Goal: Task Accomplishment & Management: Use online tool/utility

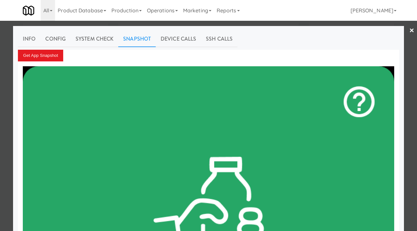
click at [0, 60] on div at bounding box center [208, 115] width 417 height 231
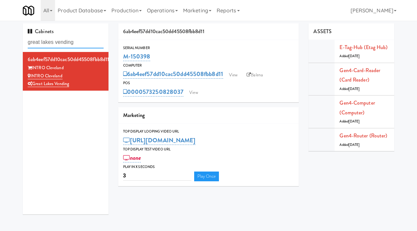
drag, startPoint x: 85, startPoint y: 42, endPoint x: 23, endPoint y: 44, distance: 62.2
click at [23, 44] on div "Cabinets great lakes vending" at bounding box center [66, 37] width 86 height 29
paste input "Aqua Cooler"
type input "Aqua Cooler"
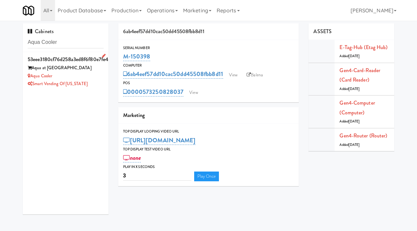
click at [84, 74] on div "Aqua Cooler" at bounding box center [66, 76] width 76 height 8
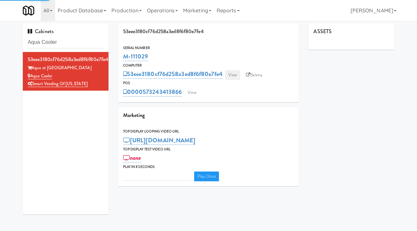
type input "3"
click at [236, 74] on link "View" at bounding box center [232, 75] width 15 height 10
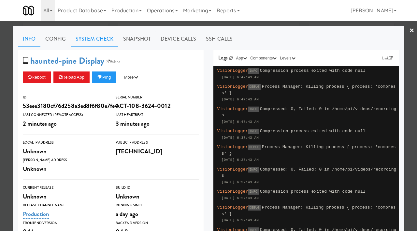
click at [95, 40] on link "System Check" at bounding box center [95, 39] width 48 height 16
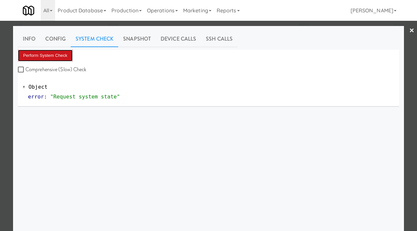
click at [49, 58] on button "Perform System Check" at bounding box center [45, 56] width 55 height 12
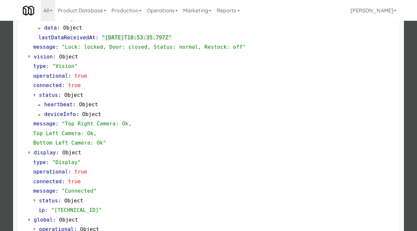
scroll to position [274, 0]
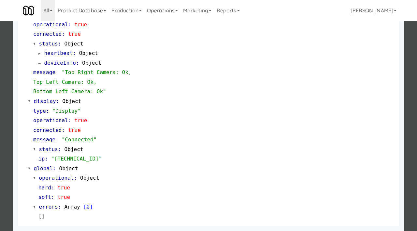
click at [0, 160] on div at bounding box center [208, 115] width 417 height 231
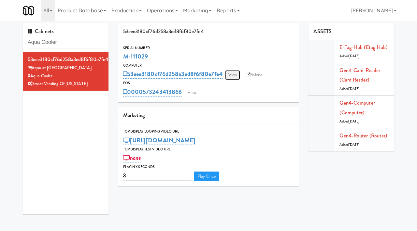
click at [235, 75] on link "View" at bounding box center [232, 75] width 15 height 10
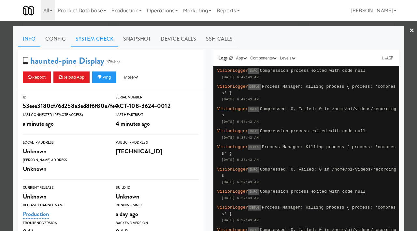
click at [101, 39] on link "System Check" at bounding box center [95, 39] width 48 height 16
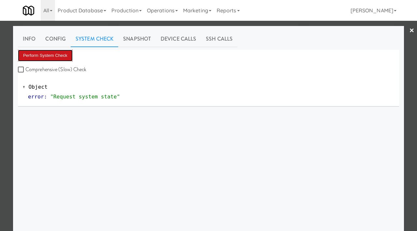
click at [54, 57] on button "Perform System Check" at bounding box center [45, 56] width 55 height 12
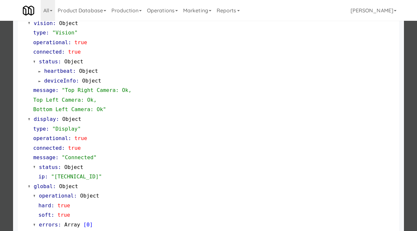
scroll to position [274, 0]
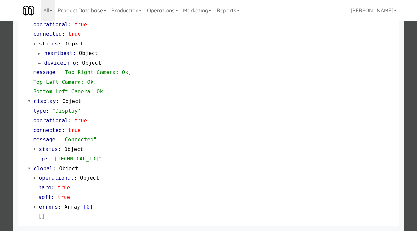
click at [0, 152] on div at bounding box center [208, 115] width 417 height 231
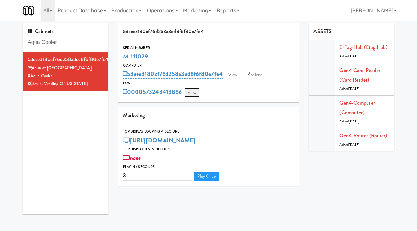
click at [191, 91] on link "View" at bounding box center [191, 93] width 15 height 10
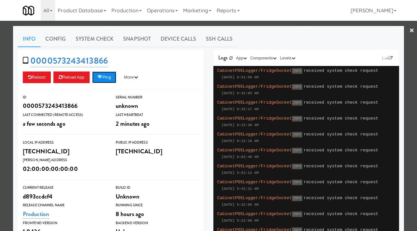
click at [106, 78] on button "Ping" at bounding box center [104, 78] width 24 height 12
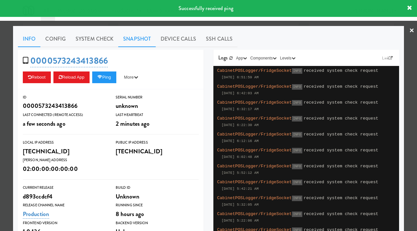
click at [142, 40] on link "Snapshot" at bounding box center [136, 39] width 37 height 16
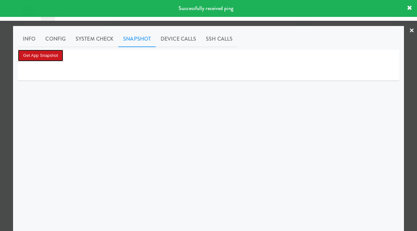
click at [47, 51] on button "Get App Snapshot" at bounding box center [40, 56] width 45 height 12
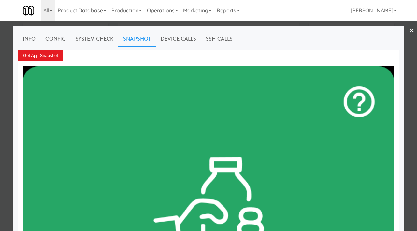
click at [1, 72] on div at bounding box center [208, 115] width 417 height 231
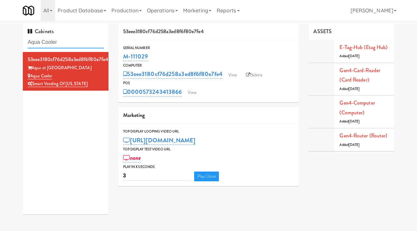
drag, startPoint x: 67, startPoint y: 43, endPoint x: 0, endPoint y: 45, distance: 66.8
click at [0, 45] on div "Cabinets Aqua Cooler 53eee3180cf76d258a3ed8f6f80e7fe4 Aqua at 25th Street Aqua …" at bounding box center [208, 121] width 417 height 196
paste input "[PERSON_NAME] EMT"
type input "[PERSON_NAME] EMT Cooler"
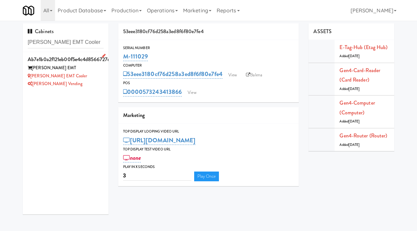
click at [93, 80] on div "[PERSON_NAME] Vending" at bounding box center [66, 84] width 76 height 8
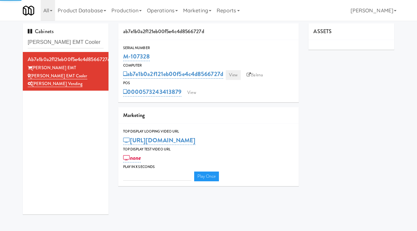
type input "3"
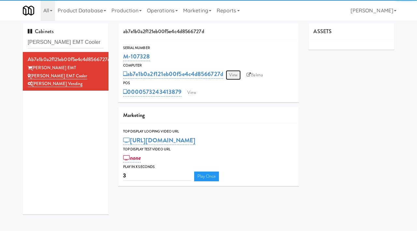
click at [232, 73] on link "View" at bounding box center [233, 75] width 15 height 10
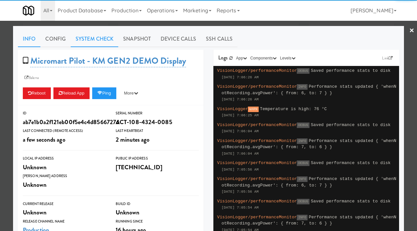
click at [98, 35] on link "System Check" at bounding box center [95, 39] width 48 height 16
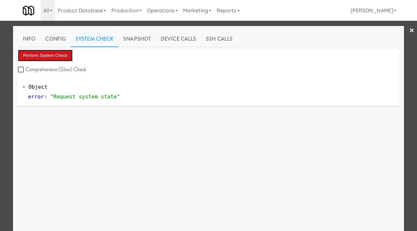
click at [53, 54] on button "Perform System Check" at bounding box center [45, 56] width 55 height 12
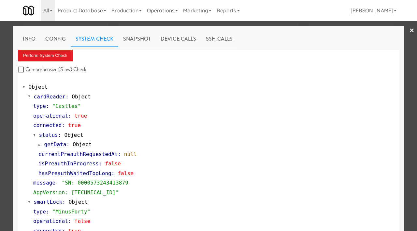
click at [0, 147] on div at bounding box center [208, 115] width 417 height 231
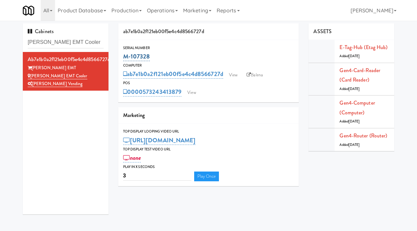
drag, startPoint x: 154, startPoint y: 55, endPoint x: 124, endPoint y: 54, distance: 30.0
click at [124, 54] on div "M-107328" at bounding box center [208, 56] width 171 height 11
copy link "M-107328"
click at [236, 70] on div "ab7e1b0a2f121eb00f5e4c4d8566727d View Balena" at bounding box center [208, 74] width 171 height 11
click at [237, 72] on link "View" at bounding box center [233, 75] width 15 height 10
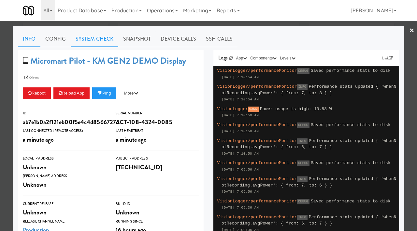
click at [83, 35] on link "System Check" at bounding box center [95, 39] width 48 height 16
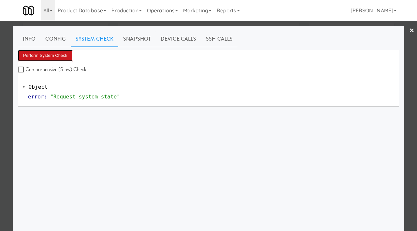
click at [45, 55] on button "Perform System Check" at bounding box center [45, 56] width 55 height 12
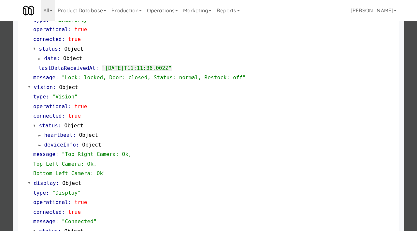
scroll to position [274, 0]
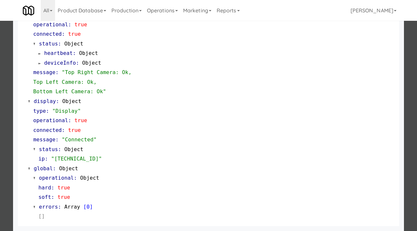
click at [5, 126] on div at bounding box center [208, 115] width 417 height 231
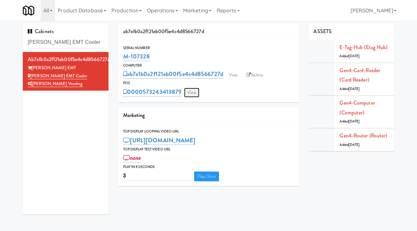
click at [197, 92] on link "View" at bounding box center [191, 93] width 15 height 10
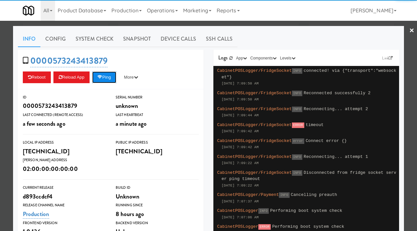
click at [106, 75] on button "Ping" at bounding box center [104, 78] width 24 height 12
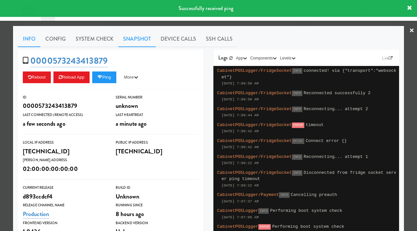
click at [130, 37] on link "Snapshot" at bounding box center [136, 39] width 37 height 16
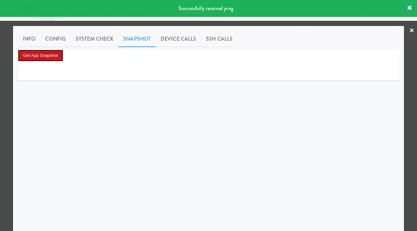
click at [49, 56] on button "Get App Snapshot" at bounding box center [40, 56] width 45 height 12
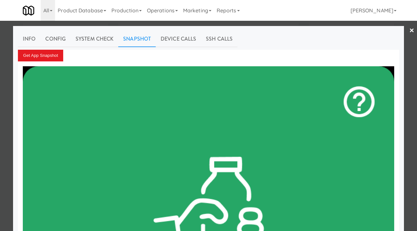
click at [0, 112] on div at bounding box center [208, 115] width 417 height 231
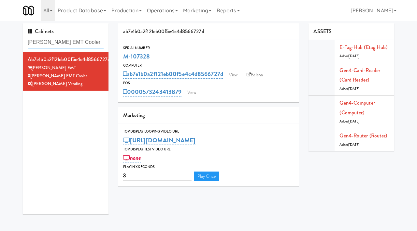
drag, startPoint x: 94, startPoint y: 43, endPoint x: 15, endPoint y: 40, distance: 78.8
click at [15, 40] on div "Cabinets [PERSON_NAME] EMT Cooler ab7e1b0a2f121eb00f5e4c4d8566727d [PERSON_NAME…" at bounding box center [208, 121] width 417 height 196
paste input "University Walk Cooler 1"
type input "University Walk Cooler 1"
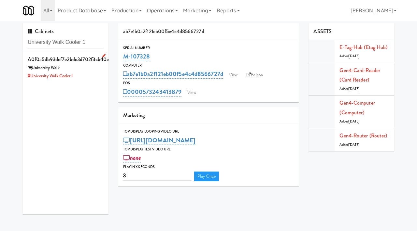
click at [90, 69] on div "University Walk" at bounding box center [66, 68] width 76 height 8
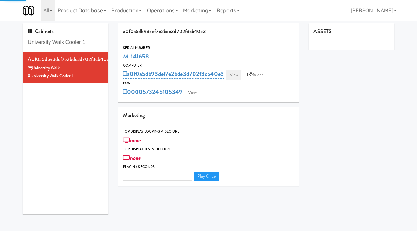
type input "3"
click at [237, 76] on link "View" at bounding box center [233, 75] width 15 height 10
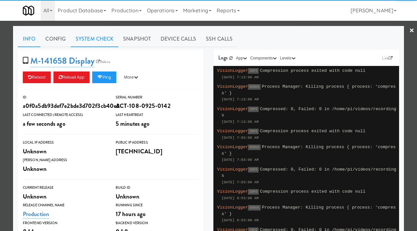
click at [89, 38] on link "System Check" at bounding box center [95, 39] width 48 height 16
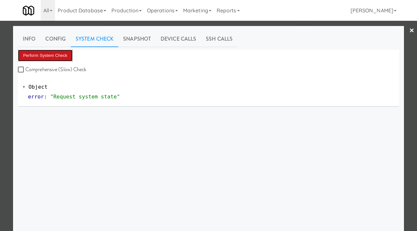
click at [56, 51] on button "Perform System Check" at bounding box center [45, 56] width 55 height 12
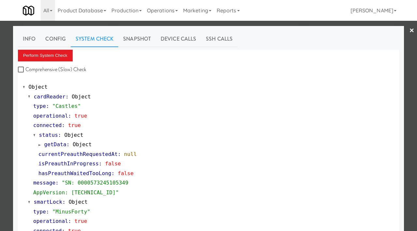
click at [0, 151] on div at bounding box center [208, 115] width 417 height 231
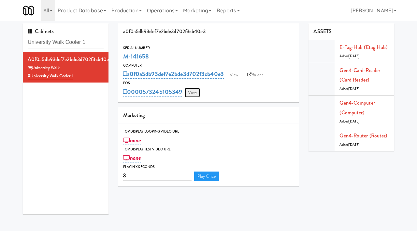
click at [195, 94] on link "View" at bounding box center [192, 93] width 15 height 10
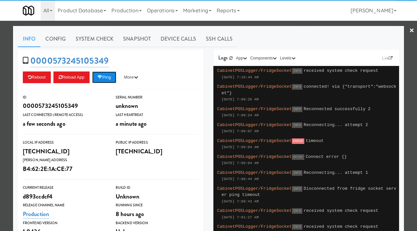
click at [106, 79] on button "Ping" at bounding box center [104, 78] width 24 height 12
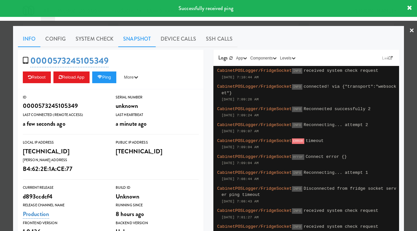
click at [128, 40] on link "Snapshot" at bounding box center [136, 39] width 37 height 16
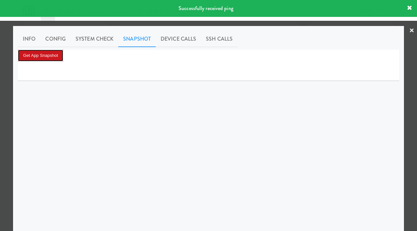
click at [50, 54] on button "Get App Snapshot" at bounding box center [40, 56] width 45 height 12
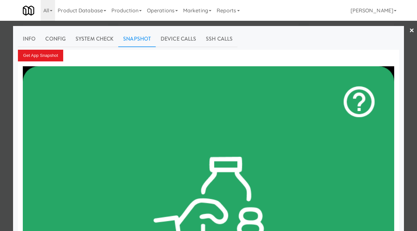
click at [0, 71] on div at bounding box center [208, 115] width 417 height 231
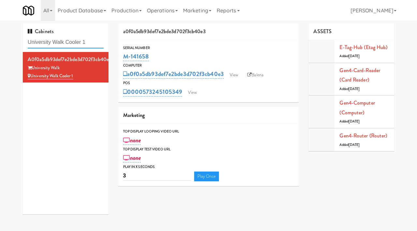
drag, startPoint x: 94, startPoint y: 44, endPoint x: 24, endPoint y: 41, distance: 70.0
click at [24, 41] on div "Cabinets University Walk Cooler 1" at bounding box center [66, 37] width 86 height 29
paste input "Michelin - Drink - Left"
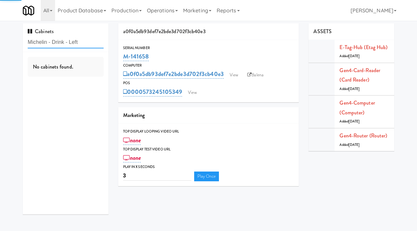
type input "Michelin - Drink - Left"
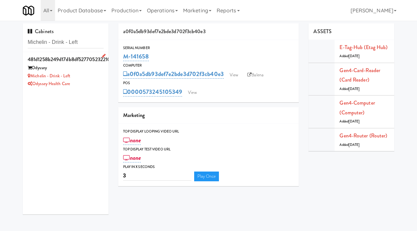
click at [89, 84] on div "Odyssey Health Care" at bounding box center [66, 84] width 76 height 8
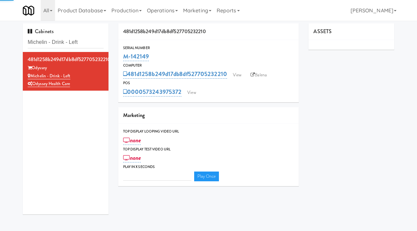
type input "3"
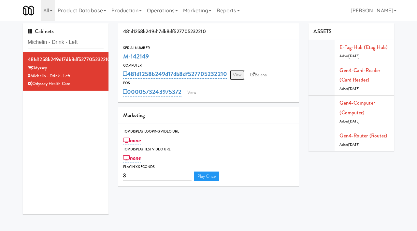
click at [235, 77] on link "View" at bounding box center [237, 75] width 15 height 10
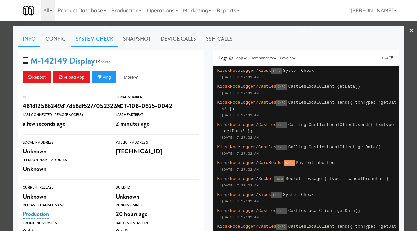
click at [96, 39] on link "System Check" at bounding box center [95, 39] width 48 height 16
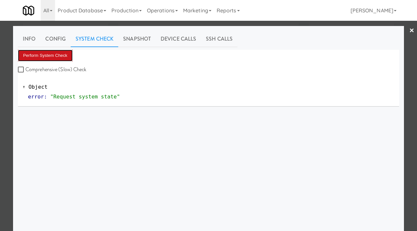
click at [62, 58] on button "Perform System Check" at bounding box center [45, 56] width 55 height 12
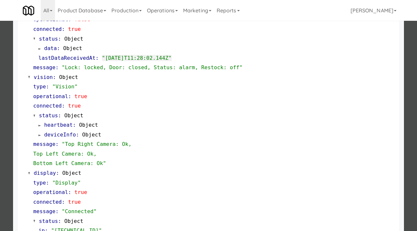
scroll to position [216, 0]
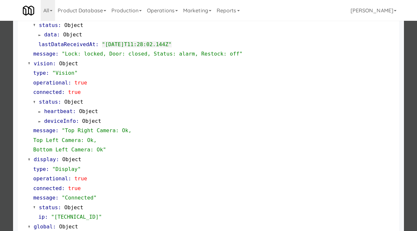
click at [7, 140] on div at bounding box center [208, 115] width 417 height 231
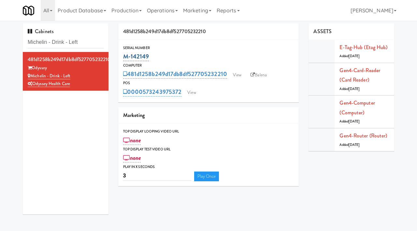
drag, startPoint x: 155, startPoint y: 58, endPoint x: 124, endPoint y: 56, distance: 31.4
click at [124, 56] on div "M-142149" at bounding box center [208, 56] width 171 height 11
copy link "M-142149"
click at [235, 77] on link "View" at bounding box center [237, 75] width 15 height 10
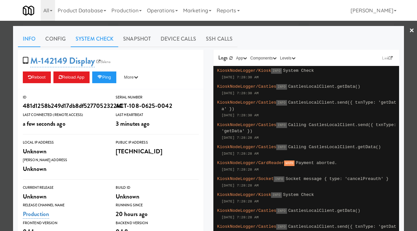
click at [103, 43] on link "System Check" at bounding box center [95, 39] width 48 height 16
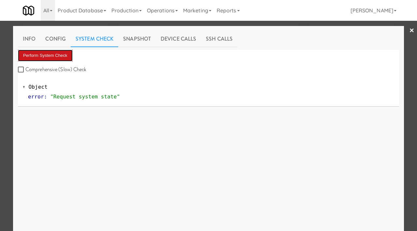
click at [63, 54] on button "Perform System Check" at bounding box center [45, 56] width 55 height 12
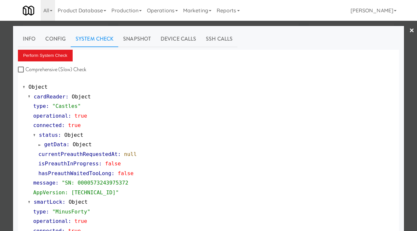
click at [0, 142] on div at bounding box center [208, 115] width 417 height 231
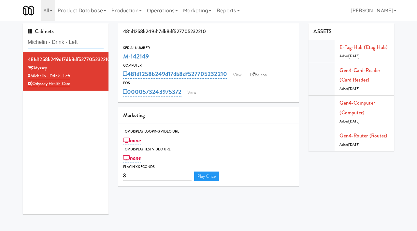
drag, startPoint x: 82, startPoint y: 44, endPoint x: 22, endPoint y: 42, distance: 59.9
click at [22, 42] on div "Cabinets Michelin - Drink - Left 481d1258b249d17db8df527705232210 Odyssey Miche…" at bounding box center [65, 121] width 95 height 196
paste input "Resa - Pantry"
type input "Resa - Pantry"
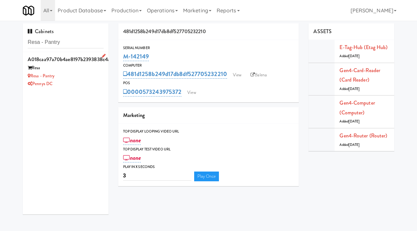
click at [88, 73] on div "Resa - Pantry" at bounding box center [66, 76] width 76 height 8
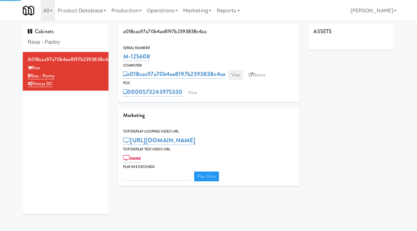
type input "3"
click at [238, 74] on link "View" at bounding box center [235, 75] width 15 height 10
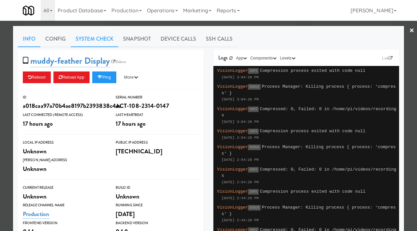
click at [100, 35] on link "System Check" at bounding box center [95, 39] width 48 height 16
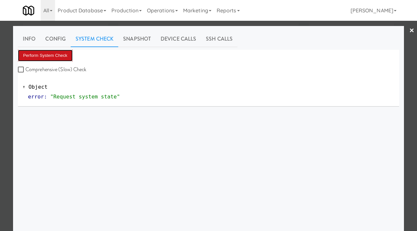
click at [46, 56] on button "Perform System Check" at bounding box center [45, 56] width 55 height 12
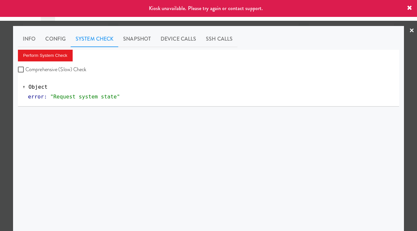
click at [0, 86] on div at bounding box center [208, 115] width 417 height 231
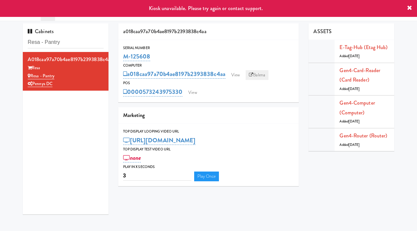
click at [260, 74] on link "Balena" at bounding box center [256, 75] width 23 height 10
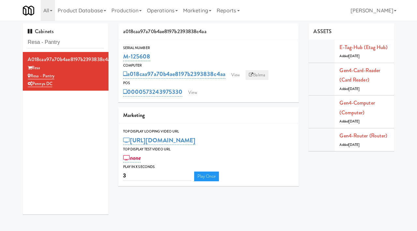
click at [259, 77] on link "Balena" at bounding box center [256, 75] width 23 height 10
click at [237, 74] on link "View" at bounding box center [235, 75] width 15 height 10
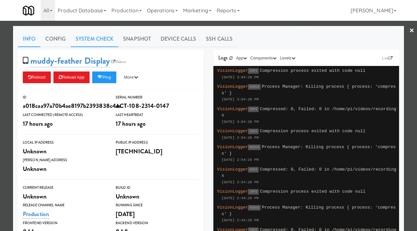
click at [88, 36] on link "System Check" at bounding box center [95, 39] width 48 height 16
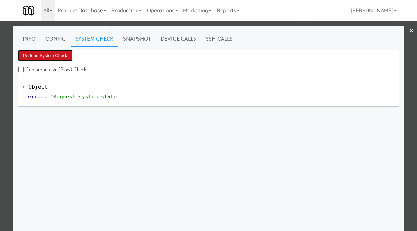
click at [60, 51] on button "Perform System Check" at bounding box center [45, 56] width 55 height 12
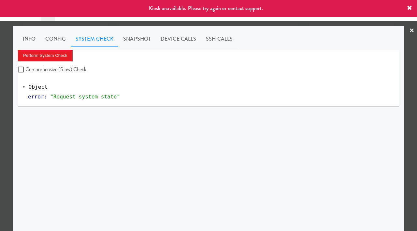
click at [1, 80] on div at bounding box center [208, 115] width 417 height 231
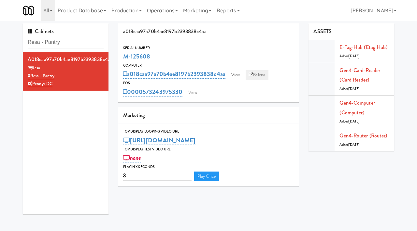
click at [256, 73] on link "Balena" at bounding box center [256, 75] width 23 height 10
click at [235, 76] on link "View" at bounding box center [235, 75] width 15 height 10
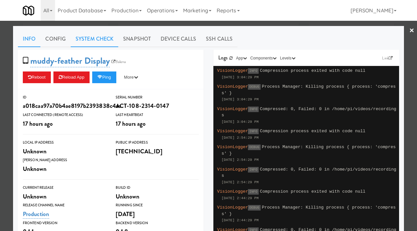
click at [94, 37] on link "System Check" at bounding box center [95, 39] width 48 height 16
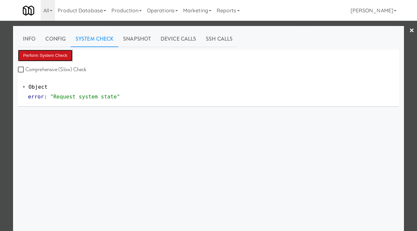
click at [61, 51] on button "Perform System Check" at bounding box center [45, 56] width 55 height 12
click at [54, 52] on button "Perform System Check" at bounding box center [45, 56] width 55 height 12
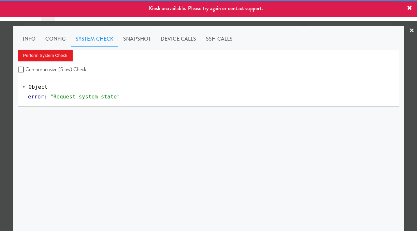
click at [0, 127] on div at bounding box center [208, 115] width 417 height 231
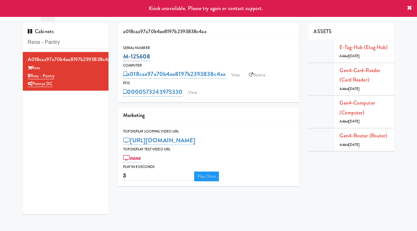
drag, startPoint x: 151, startPoint y: 59, endPoint x: 123, endPoint y: 55, distance: 28.0
click at [123, 55] on div "M-125608" at bounding box center [208, 56] width 171 height 11
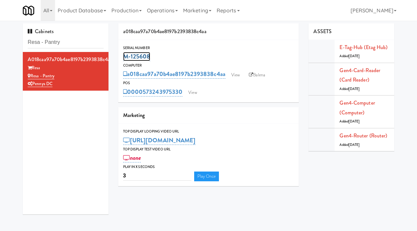
copy link "M-125608"
click at [235, 74] on link "View" at bounding box center [235, 75] width 15 height 10
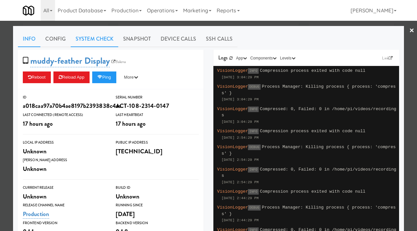
click at [101, 39] on link "System Check" at bounding box center [95, 39] width 48 height 16
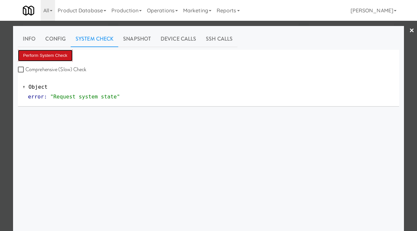
click at [65, 58] on button "Perform System Check" at bounding box center [45, 56] width 55 height 12
click at [0, 102] on div at bounding box center [208, 115] width 417 height 231
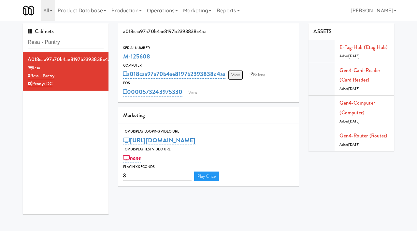
click at [238, 75] on link "View" at bounding box center [235, 75] width 15 height 10
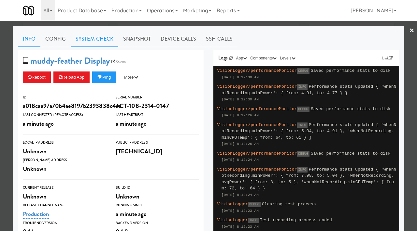
click at [93, 39] on link "System Check" at bounding box center [95, 39] width 48 height 16
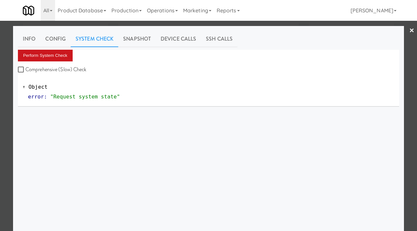
click at [57, 60] on button "Perform System Check" at bounding box center [45, 56] width 55 height 12
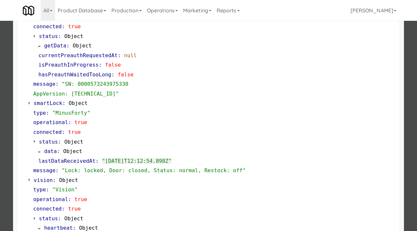
scroll to position [274, 0]
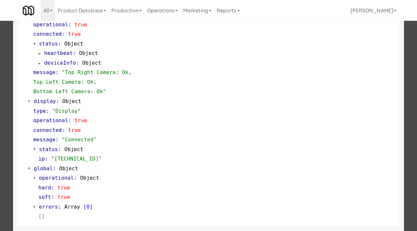
click at [0, 138] on div at bounding box center [208, 115] width 417 height 231
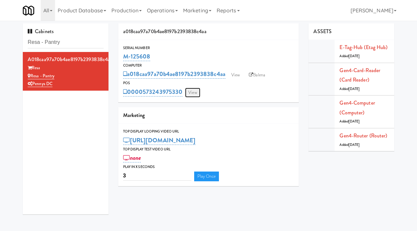
click at [193, 92] on link "View" at bounding box center [192, 93] width 15 height 10
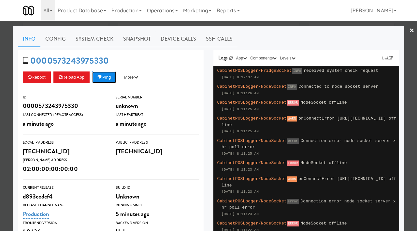
click at [111, 77] on button "Ping" at bounding box center [104, 78] width 24 height 12
click at [135, 45] on link "Snapshot" at bounding box center [136, 39] width 37 height 16
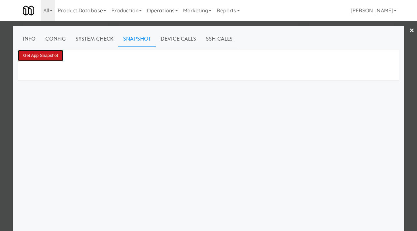
click at [46, 52] on button "Get App Snapshot" at bounding box center [40, 56] width 45 height 12
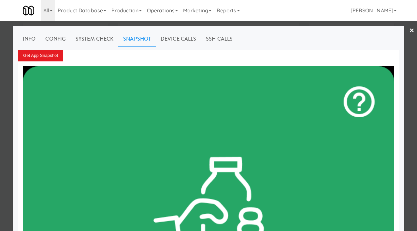
click at [9, 94] on div at bounding box center [208, 115] width 417 height 231
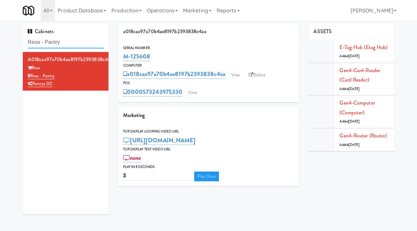
drag, startPoint x: 73, startPoint y: 42, endPoint x: 25, endPoint y: 42, distance: 47.2
click at [25, 42] on div "Cabinets Resa - Pantry" at bounding box center [66, 37] width 86 height 29
paste input "[PERSON_NAME] - Cooler - Right"
type input "[PERSON_NAME] - Cooler - Right"
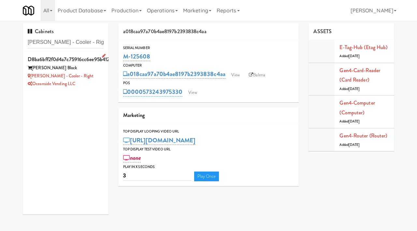
click at [88, 79] on div "[PERSON_NAME] - Cooler - Right" at bounding box center [66, 76] width 76 height 8
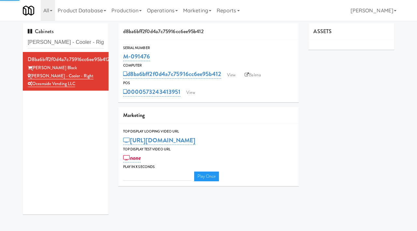
type input "3"
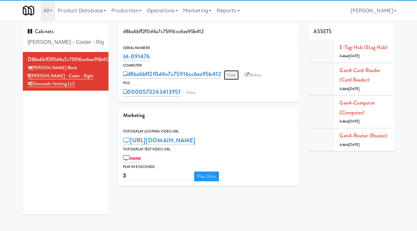
click at [234, 73] on link "View" at bounding box center [231, 75] width 15 height 10
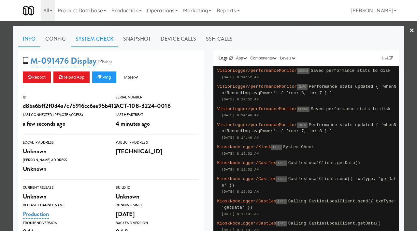
click at [94, 42] on link "System Check" at bounding box center [95, 39] width 48 height 16
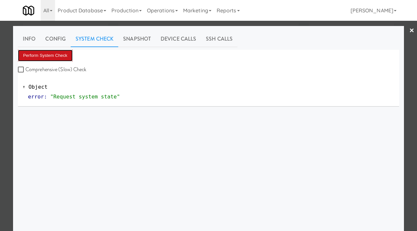
click at [59, 56] on button "Perform System Check" at bounding box center [45, 56] width 55 height 12
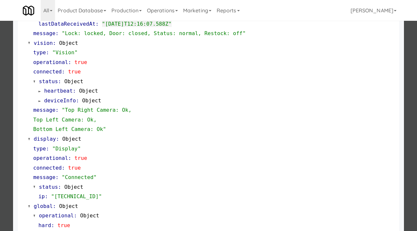
scroll to position [274, 0]
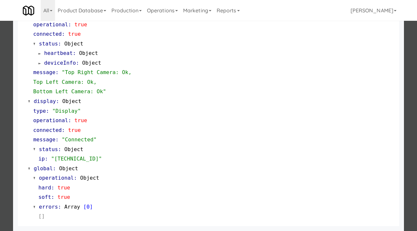
click at [0, 163] on div at bounding box center [208, 115] width 417 height 231
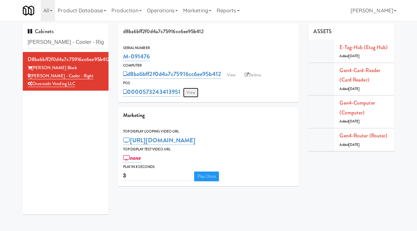
click at [192, 92] on link "View" at bounding box center [190, 93] width 15 height 10
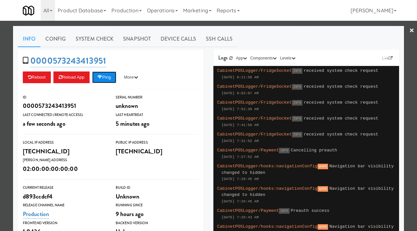
click at [107, 76] on button "Ping" at bounding box center [104, 78] width 24 height 12
click at [108, 71] on div "0000573243413951 Reboot Reload App Ping More Ping Server Restart Server Force R…" at bounding box center [111, 70] width 186 height 40
click at [108, 76] on button "Ping" at bounding box center [104, 78] width 24 height 12
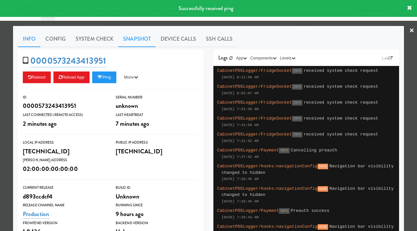
click at [141, 37] on link "Snapshot" at bounding box center [136, 39] width 37 height 16
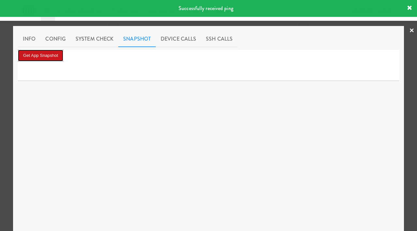
click at [57, 57] on button "Get App Snapshot" at bounding box center [40, 56] width 45 height 12
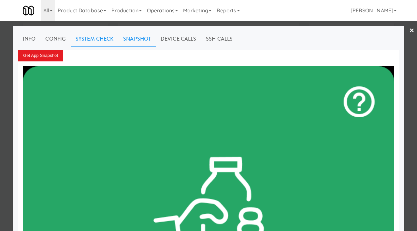
click at [91, 41] on link "System Check" at bounding box center [95, 39] width 48 height 16
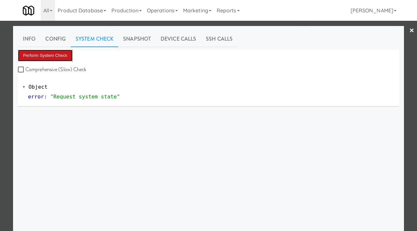
click at [59, 52] on button "Perform System Check" at bounding box center [45, 56] width 55 height 12
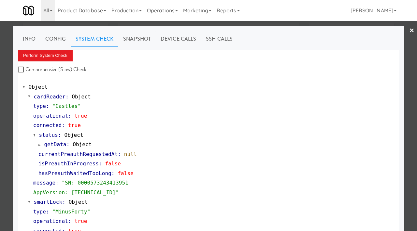
click at [0, 72] on div at bounding box center [208, 115] width 417 height 231
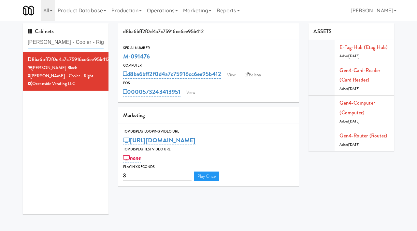
drag, startPoint x: 83, startPoint y: 46, endPoint x: 25, endPoint y: 41, distance: 58.2
click at [25, 41] on div "Cabinets [PERSON_NAME] - Cooler - Right" at bounding box center [66, 37] width 86 height 29
paste input "[PERSON_NAME] Tower Fridge"
type input "[PERSON_NAME] Tower Fridge"
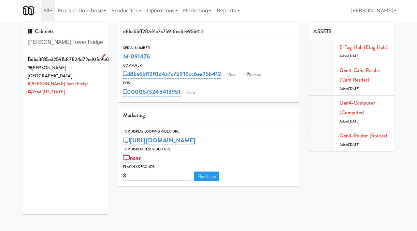
click at [87, 80] on div "[PERSON_NAME] Tower Fridge" at bounding box center [66, 84] width 76 height 8
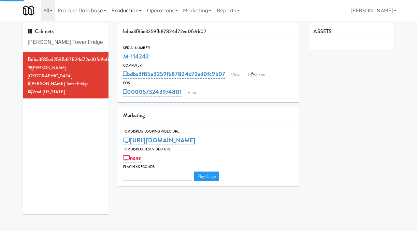
type input "3"
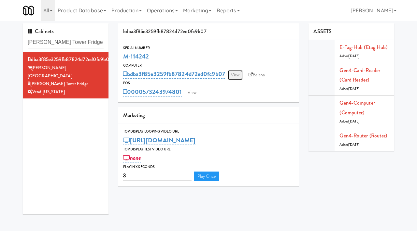
click at [237, 78] on link "View" at bounding box center [235, 75] width 15 height 10
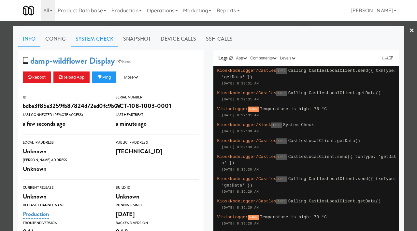
click at [86, 36] on link "System Check" at bounding box center [95, 39] width 48 height 16
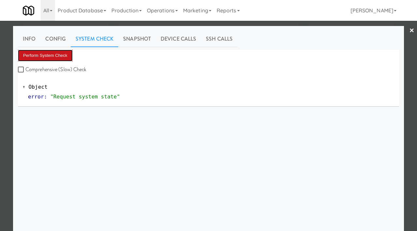
click at [44, 57] on button "Perform System Check" at bounding box center [45, 56] width 55 height 12
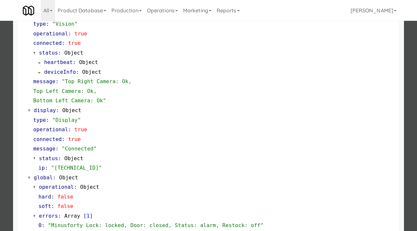
scroll to position [274, 0]
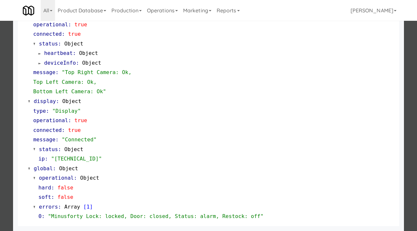
click at [0, 117] on div at bounding box center [208, 115] width 417 height 231
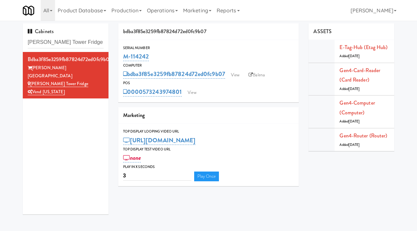
drag, startPoint x: 153, startPoint y: 60, endPoint x: 122, endPoint y: 55, distance: 31.3
click at [122, 55] on div "Serial Number M-114242" at bounding box center [208, 54] width 181 height 18
copy link "M-114242"
click at [233, 76] on link "View" at bounding box center [235, 75] width 15 height 10
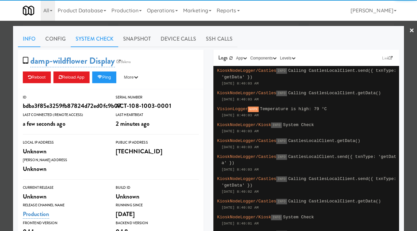
click at [85, 41] on link "System Check" at bounding box center [95, 39] width 48 height 16
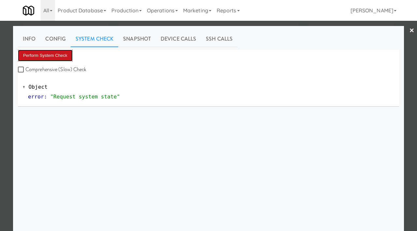
click at [42, 56] on button "Perform System Check" at bounding box center [45, 56] width 55 height 12
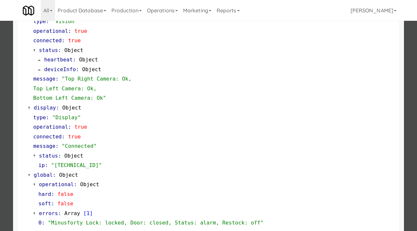
scroll to position [274, 0]
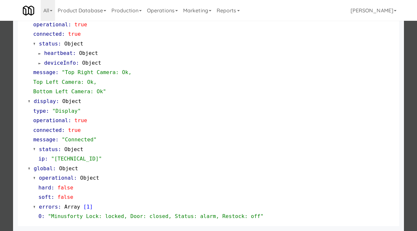
click at [0, 100] on div at bounding box center [208, 115] width 417 height 231
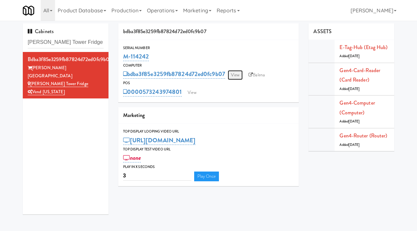
click at [236, 77] on link "View" at bounding box center [235, 75] width 15 height 10
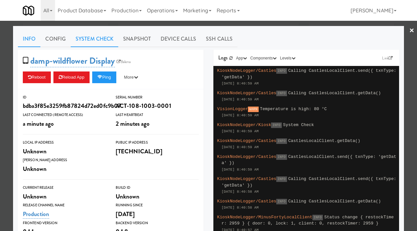
click at [99, 36] on link "System Check" at bounding box center [95, 39] width 48 height 16
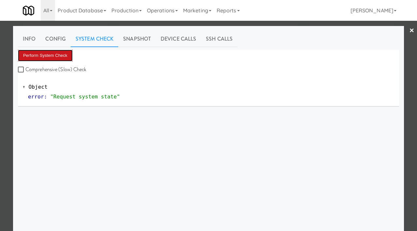
click at [55, 55] on button "Perform System Check" at bounding box center [45, 56] width 55 height 12
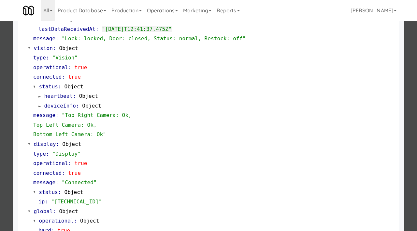
scroll to position [274, 0]
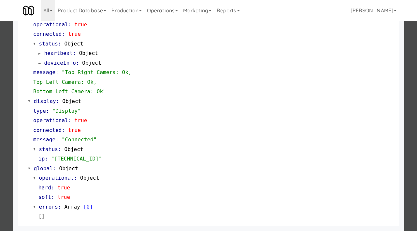
click at [0, 180] on div at bounding box center [208, 115] width 417 height 231
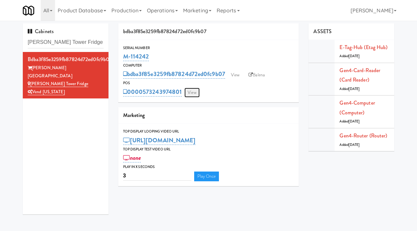
click at [193, 92] on link "View" at bounding box center [191, 93] width 15 height 10
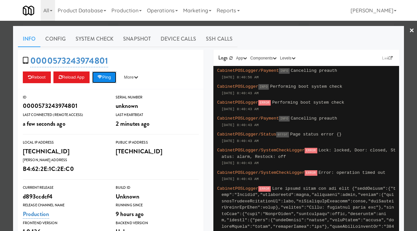
click at [107, 73] on button "Ping" at bounding box center [104, 78] width 24 height 12
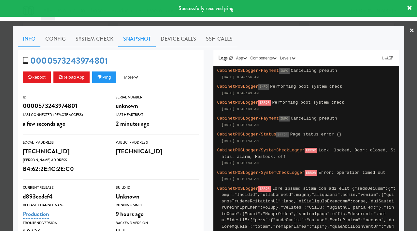
click at [132, 40] on link "Snapshot" at bounding box center [136, 39] width 37 height 16
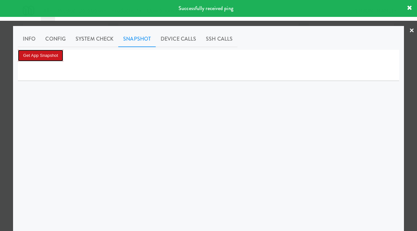
click at [55, 59] on button "Get App Snapshot" at bounding box center [40, 56] width 45 height 12
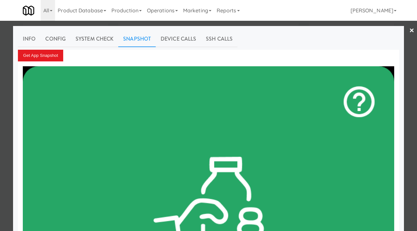
click at [0, 58] on div at bounding box center [208, 115] width 417 height 231
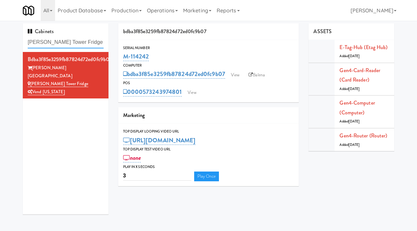
drag, startPoint x: 83, startPoint y: 41, endPoint x: 24, endPoint y: 38, distance: 59.0
click at [24, 38] on div "Cabinets [PERSON_NAME] Tower Fridge" at bounding box center [66, 37] width 86 height 29
paste input "Fridge - Gym"
type input "Fridge - Gym"
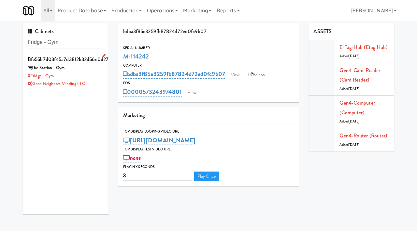
click at [84, 75] on div "Fridge - Gym" at bounding box center [66, 76] width 76 height 8
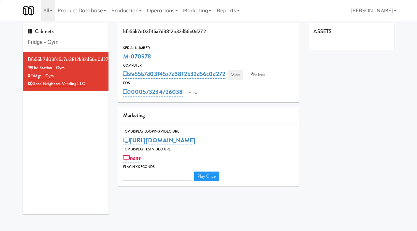
type input "3"
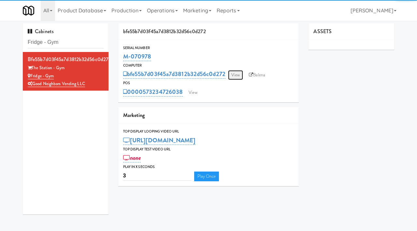
click at [237, 75] on link "View" at bounding box center [235, 75] width 15 height 10
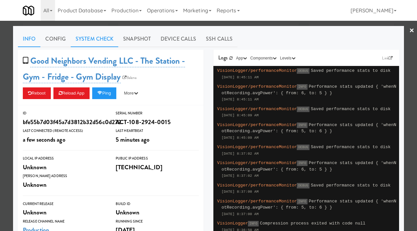
click at [102, 36] on link "System Check" at bounding box center [95, 39] width 48 height 16
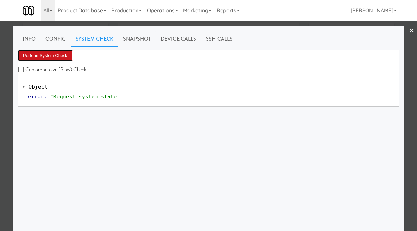
click at [50, 51] on button "Perform System Check" at bounding box center [45, 56] width 55 height 12
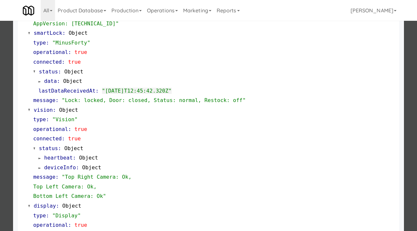
scroll to position [274, 0]
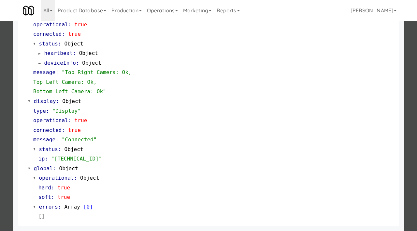
click at [0, 161] on div at bounding box center [208, 115] width 417 height 231
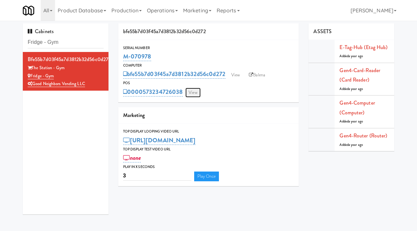
click at [195, 89] on link "View" at bounding box center [192, 93] width 15 height 10
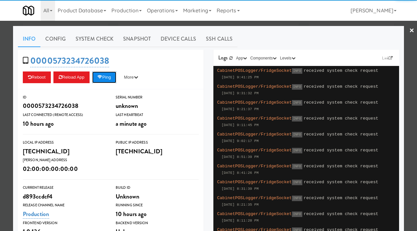
click at [107, 75] on button "Ping" at bounding box center [104, 78] width 24 height 12
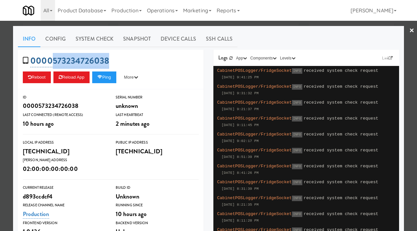
drag, startPoint x: 112, startPoint y: 62, endPoint x: 52, endPoint y: 63, distance: 59.9
click at [52, 63] on div "0000573234726038 Reboot Reload App Ping More Ping Server Restart Server Force R…" at bounding box center [111, 70] width 186 height 40
copy link "[CREDIT_CARD_NUMBER]"
click at [105, 76] on button "Ping" at bounding box center [104, 78] width 24 height 12
click at [0, 67] on div at bounding box center [208, 115] width 417 height 231
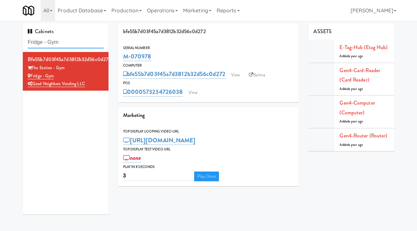
drag, startPoint x: 71, startPoint y: 43, endPoint x: 9, endPoint y: 42, distance: 61.9
click at [8, 43] on div "Cabinets Fridge - Gym bfe55b7d03f45a7d3812b32d56c0d272 The Station - Gym Fridge…" at bounding box center [208, 121] width 417 height 196
paste input "[PERSON_NAME] - Cooler - Left"
type input "[PERSON_NAME] - Cooler - Left"
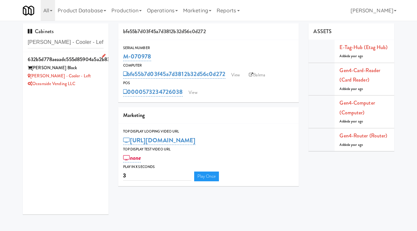
click at [79, 82] on div "Oceanside Vending LLC" at bounding box center [66, 84] width 76 height 8
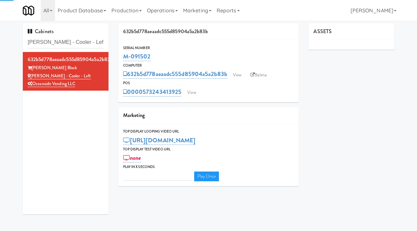
type input "3"
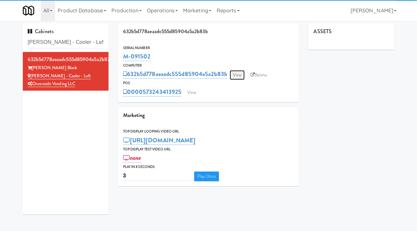
click at [239, 75] on link "View" at bounding box center [237, 75] width 15 height 10
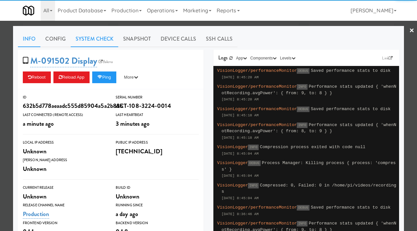
click at [105, 38] on link "System Check" at bounding box center [95, 39] width 48 height 16
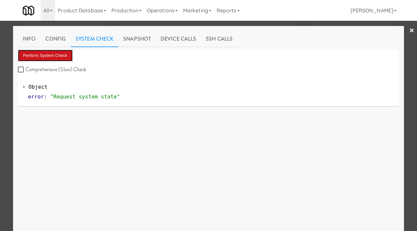
click at [46, 55] on button "Perform System Check" at bounding box center [45, 56] width 55 height 12
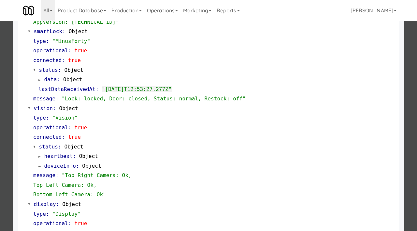
scroll to position [274, 0]
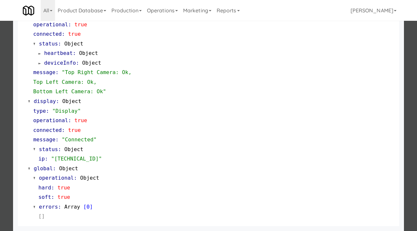
click at [0, 135] on div at bounding box center [208, 115] width 417 height 231
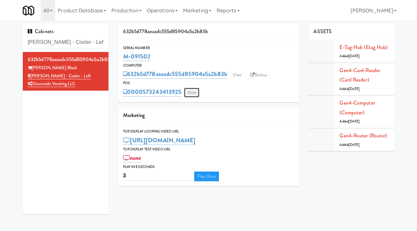
click at [189, 96] on link "View" at bounding box center [191, 93] width 15 height 10
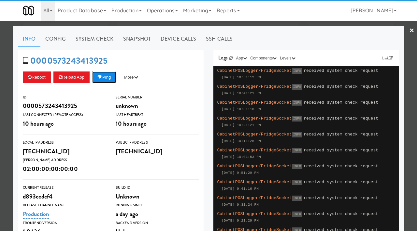
click at [102, 77] on icon at bounding box center [99, 77] width 5 height 4
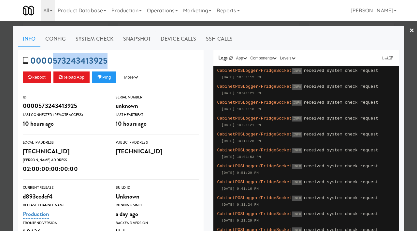
drag, startPoint x: 109, startPoint y: 62, endPoint x: 54, endPoint y: 58, distance: 55.2
click at [54, 58] on div "0000573243413925 Reboot Reload App Ping More Ping Server Restart Server Force R…" at bounding box center [111, 70] width 186 height 40
copy link "[CREDIT_CARD_NUMBER]"
click at [102, 76] on icon at bounding box center [99, 77] width 5 height 4
click at [0, 61] on div at bounding box center [208, 115] width 417 height 231
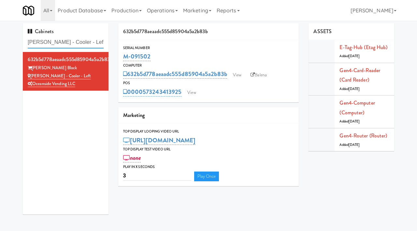
drag, startPoint x: 84, startPoint y: 42, endPoint x: 16, endPoint y: 50, distance: 68.5
click at [16, 50] on div "Cabinets [PERSON_NAME] - Cooler - Left 632b5d778aeaadc555d85904a5a2b83b [PERSON…" at bounding box center [208, 121] width 417 height 196
paste input "W&W - Combo"
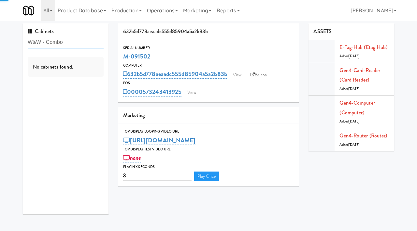
type input "W&W - Combo"
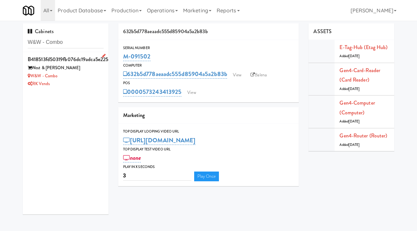
click at [94, 73] on div "W&W - Combo" at bounding box center [66, 76] width 76 height 8
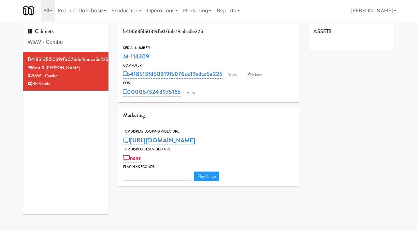
type input "3"
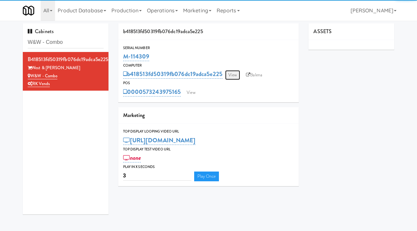
click at [235, 77] on link "View" at bounding box center [232, 75] width 15 height 10
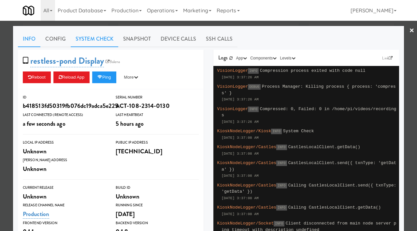
click at [93, 39] on link "System Check" at bounding box center [95, 39] width 48 height 16
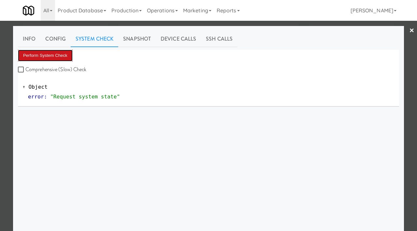
click at [58, 54] on button "Perform System Check" at bounding box center [45, 56] width 55 height 12
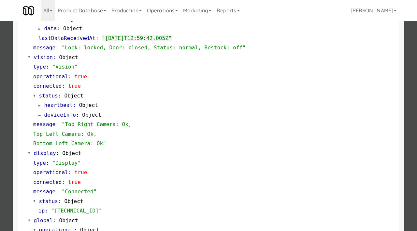
scroll to position [274, 0]
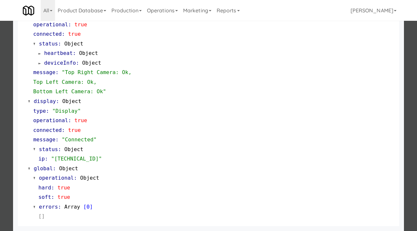
click at [0, 147] on div at bounding box center [208, 115] width 417 height 231
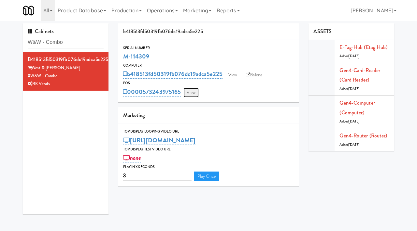
click at [189, 93] on link "View" at bounding box center [190, 93] width 15 height 10
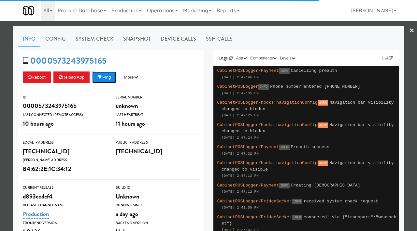
click at [110, 77] on button "Ping" at bounding box center [104, 78] width 24 height 12
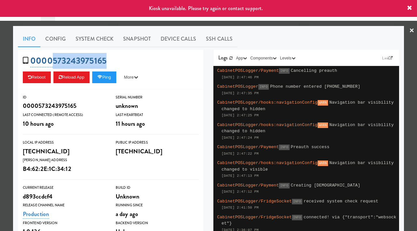
drag, startPoint x: 107, startPoint y: 60, endPoint x: 53, endPoint y: 62, distance: 54.1
click at [53, 62] on div "0000573243975165 Reboot Reload App Ping More Ping Server Restart Server Force R…" at bounding box center [111, 70] width 186 height 40
copy link "573243975165"
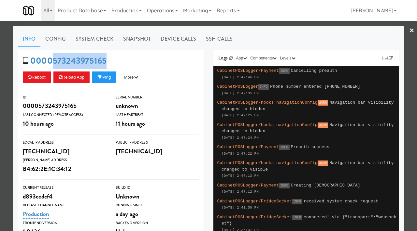
click at [0, 98] on div at bounding box center [208, 115] width 417 height 231
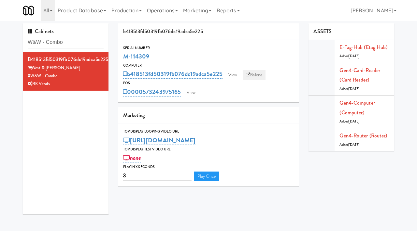
click at [252, 74] on link "Balena" at bounding box center [254, 75] width 23 height 10
drag, startPoint x: 152, startPoint y: 55, endPoint x: 121, endPoint y: 53, distance: 31.6
click at [121, 53] on div "Serial Number M-114309" at bounding box center [208, 54] width 181 height 18
copy link "M-114309"
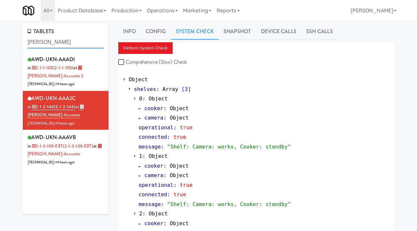
drag, startPoint x: 65, startPoint y: 45, endPoint x: 59, endPoint y: 45, distance: 6.5
click at [59, 45] on input "bothwell" at bounding box center [66, 42] width 76 height 12
click at [162, 13] on link "Operations" at bounding box center [162, 10] width 36 height 21
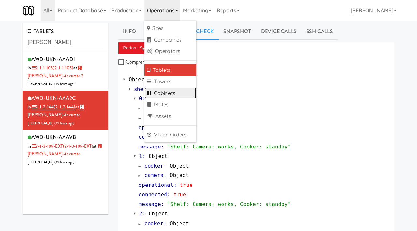
click at [167, 90] on link "Cabinets" at bounding box center [170, 94] width 52 height 12
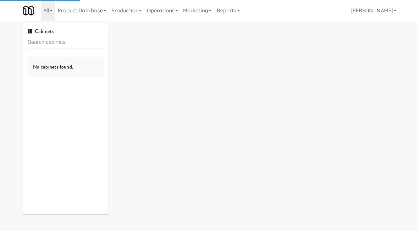
click at [49, 45] on input "text" at bounding box center [66, 42] width 76 height 12
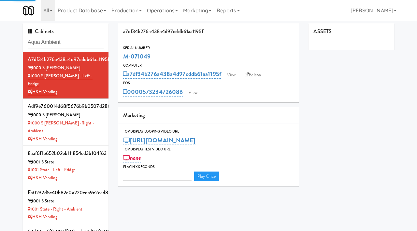
type input "Aqua Ambient"
type input "3"
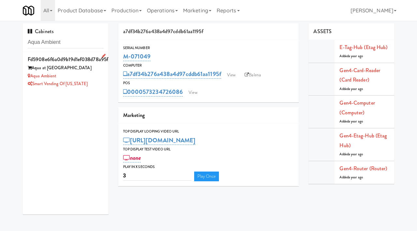
click at [89, 67] on div "Aqua at [GEOGRAPHIC_DATA]" at bounding box center [66, 68] width 76 height 8
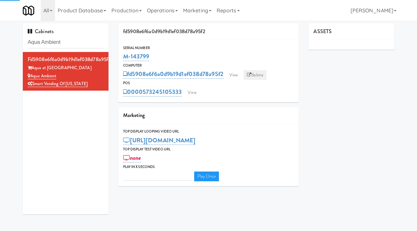
type input "3"
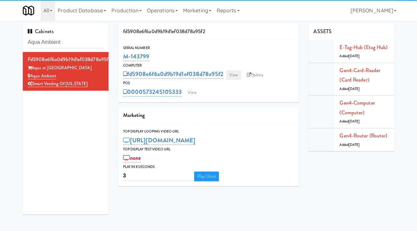
click at [233, 77] on link "View" at bounding box center [233, 75] width 15 height 10
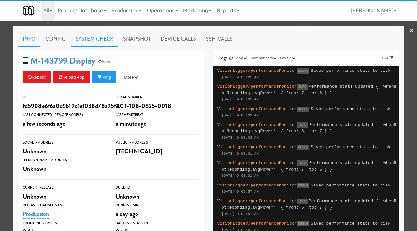
click at [94, 40] on link "System Check" at bounding box center [95, 39] width 48 height 16
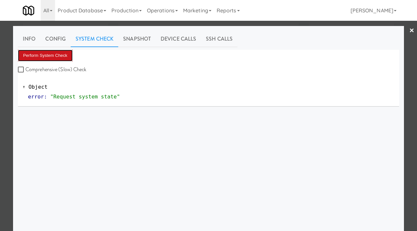
click at [56, 59] on button "Perform System Check" at bounding box center [45, 56] width 55 height 12
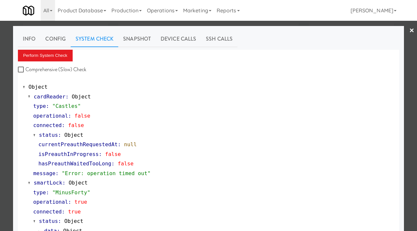
click at [0, 105] on div at bounding box center [208, 115] width 417 height 231
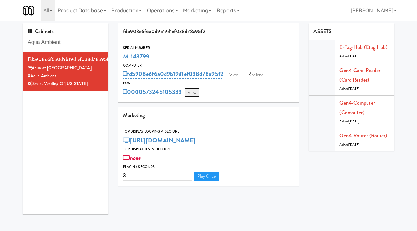
click at [191, 93] on link "View" at bounding box center [191, 93] width 15 height 10
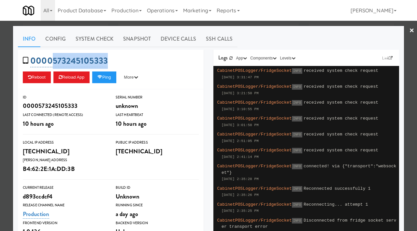
drag, startPoint x: 117, startPoint y: 61, endPoint x: 52, endPoint y: 60, distance: 64.5
click at [52, 60] on div "0000573245105333 Reboot Reload App Ping More Ping Server Restart Server Force R…" at bounding box center [111, 70] width 186 height 40
copy link "573245105333"
click at [0, 114] on div at bounding box center [208, 115] width 417 height 231
